Goal: Find specific page/section: Find specific page/section

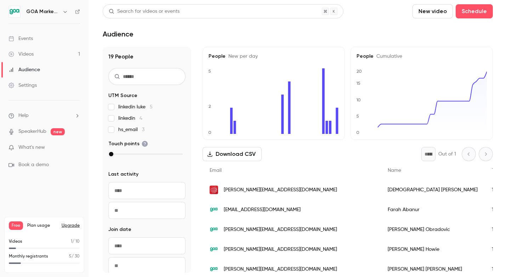
click at [35, 70] on div "Audience" at bounding box center [25, 69] width 32 height 7
click at [35, 71] on div "Audience" at bounding box center [25, 69] width 32 height 7
click at [34, 38] on link "Events" at bounding box center [44, 39] width 89 height 16
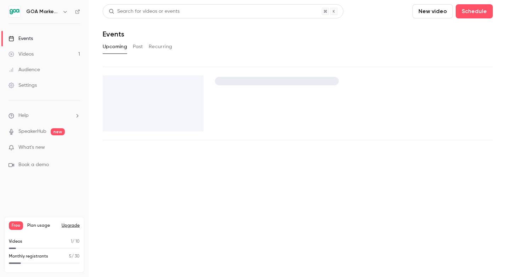
click at [33, 72] on div "Audience" at bounding box center [25, 69] width 32 height 7
